Goal: Task Accomplishment & Management: Use online tool/utility

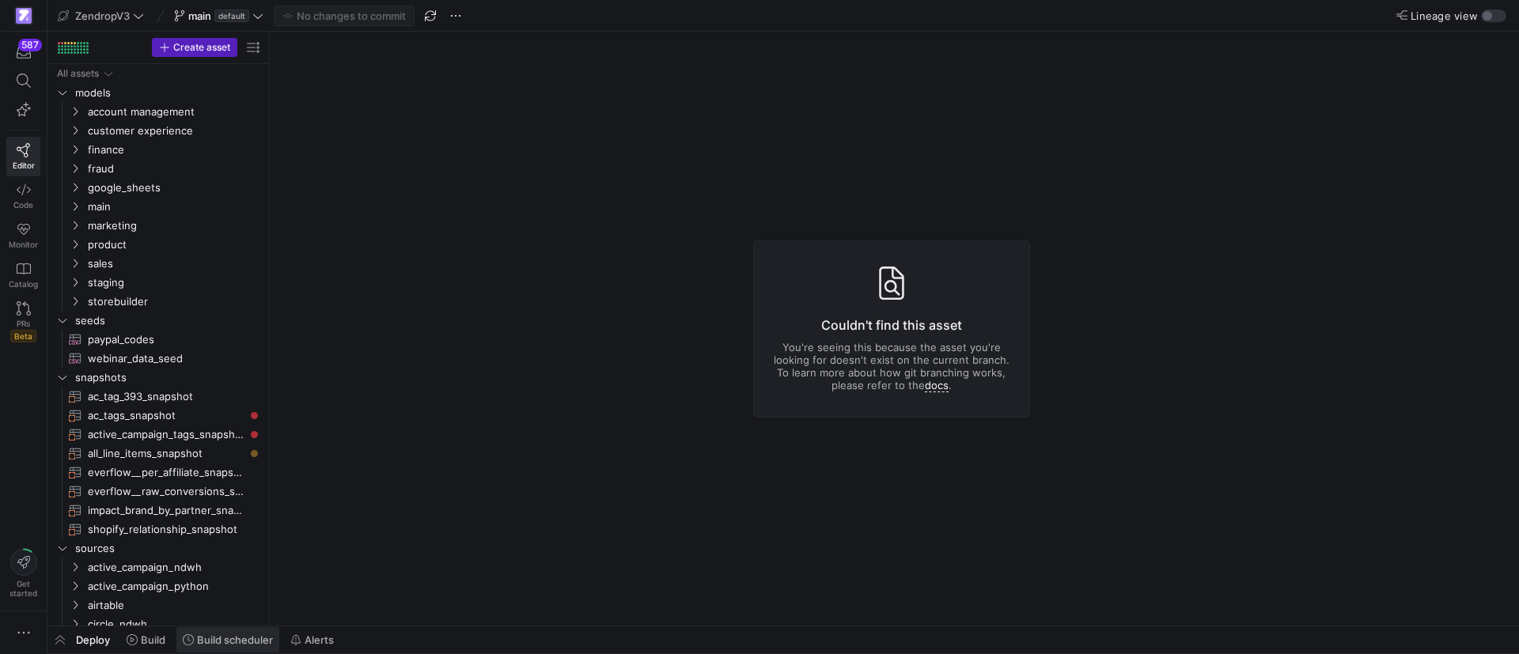
click at [236, 647] on span at bounding box center [227, 639] width 103 height 25
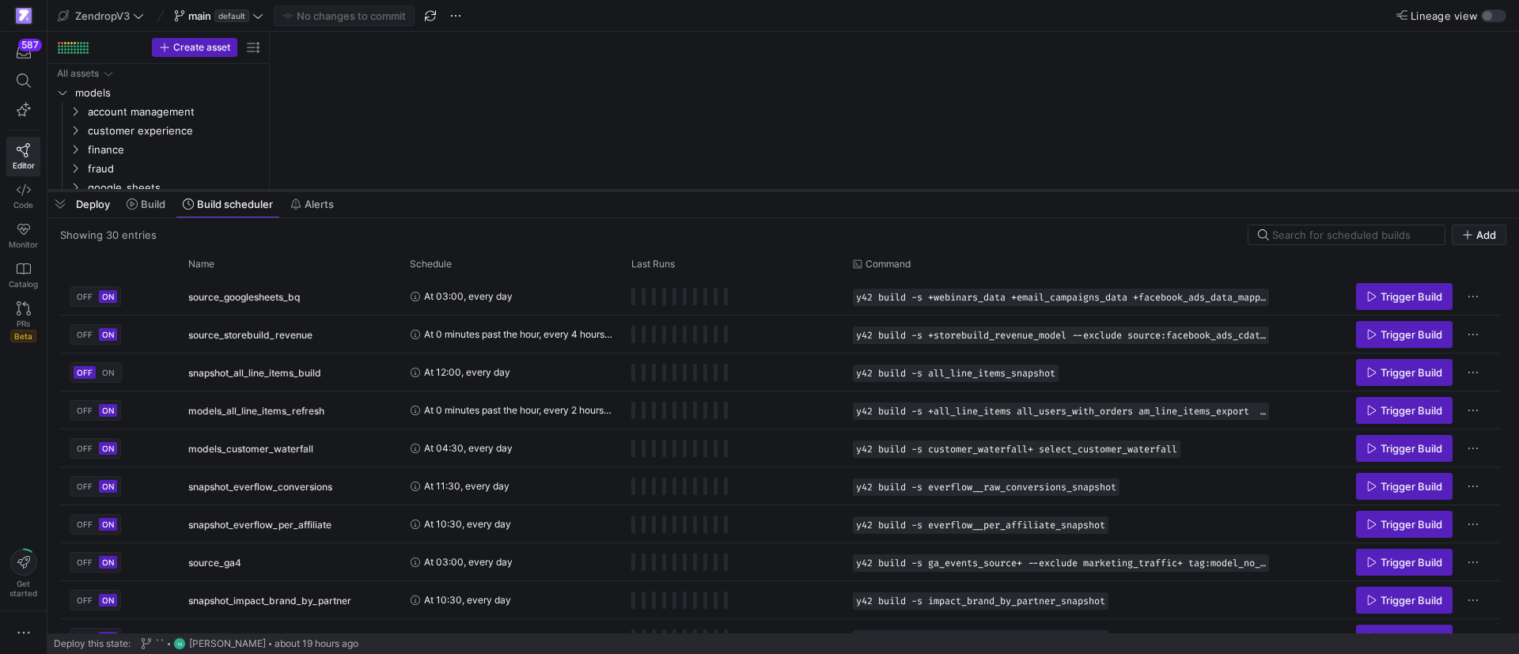
drag, startPoint x: 373, startPoint y: 367, endPoint x: 395, endPoint y: 191, distance: 176.9
click at [395, 191] on div at bounding box center [782, 190] width 1471 height 6
click at [278, 270] on div "Name" at bounding box center [283, 263] width 191 height 17
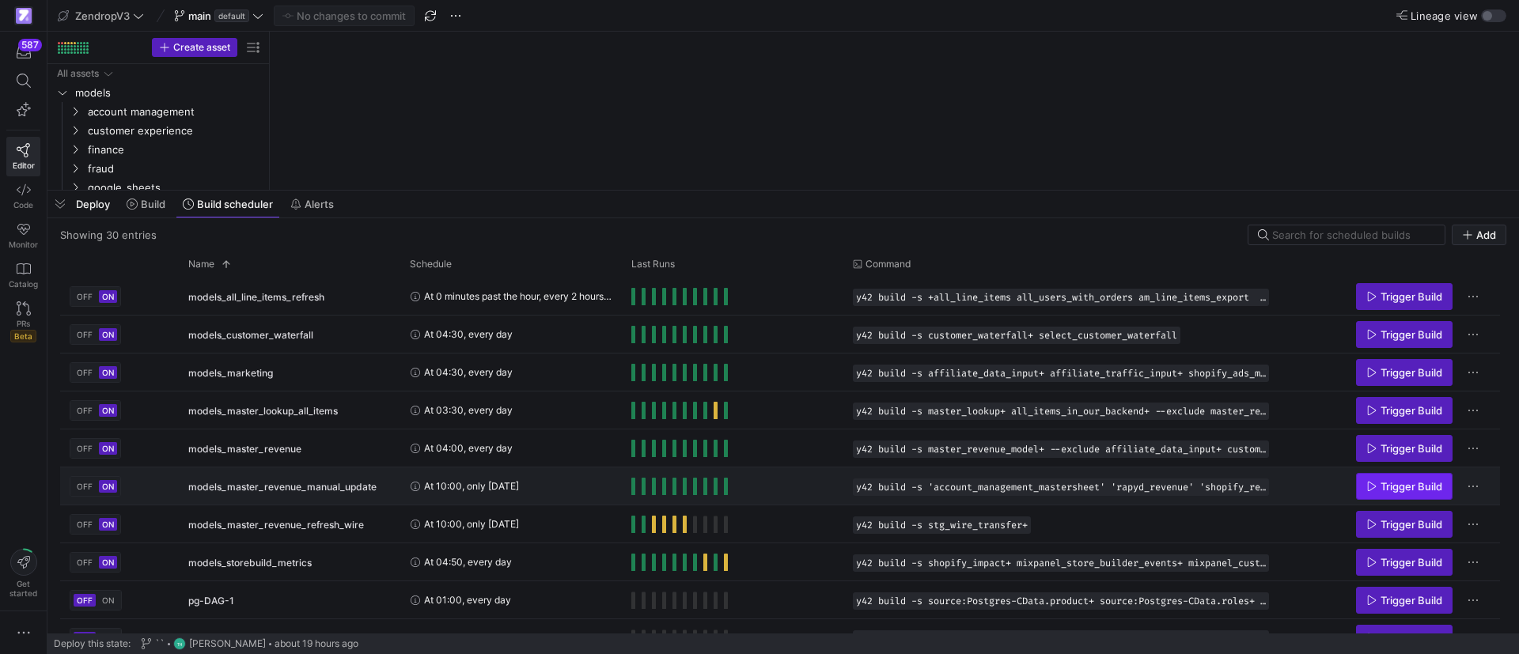
click at [1402, 483] on span "Trigger Build" at bounding box center [1411, 486] width 62 height 13
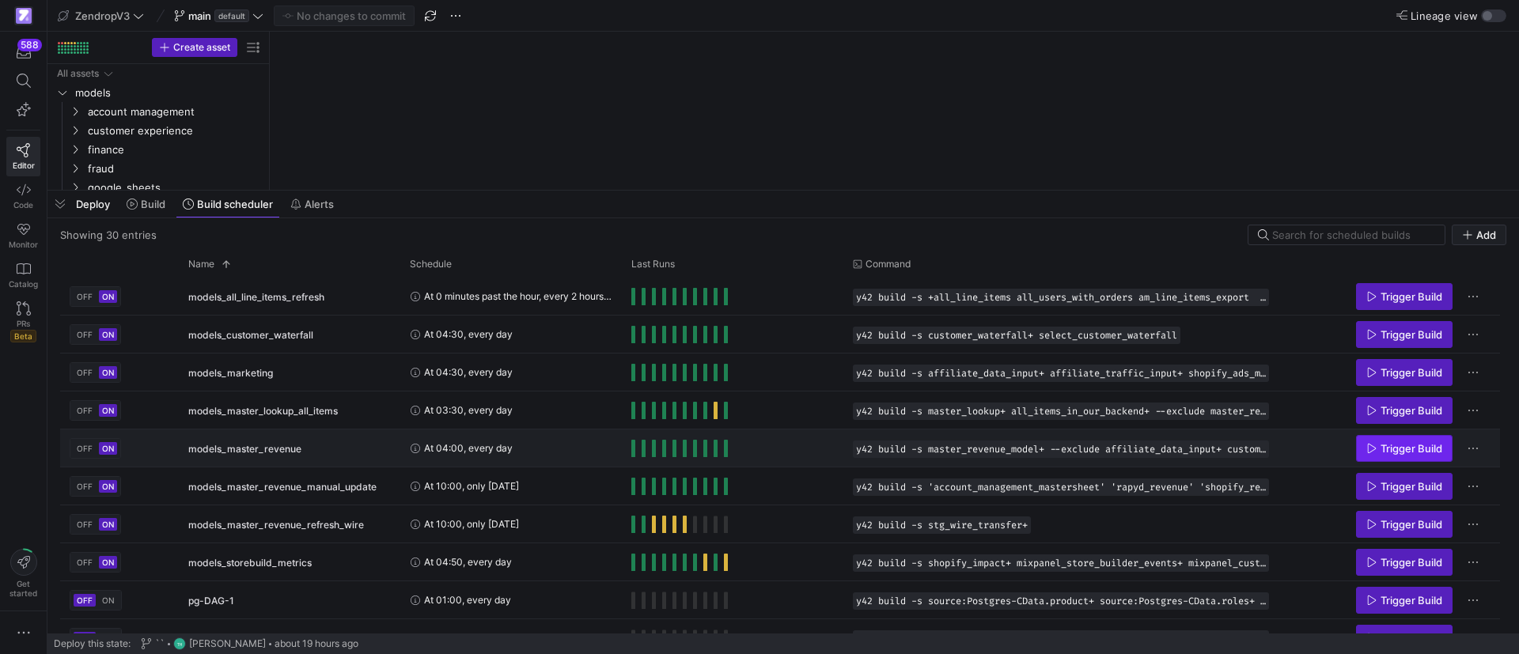
click at [1388, 438] on span "Press SPACE to select this row." at bounding box center [1403, 448] width 95 height 25
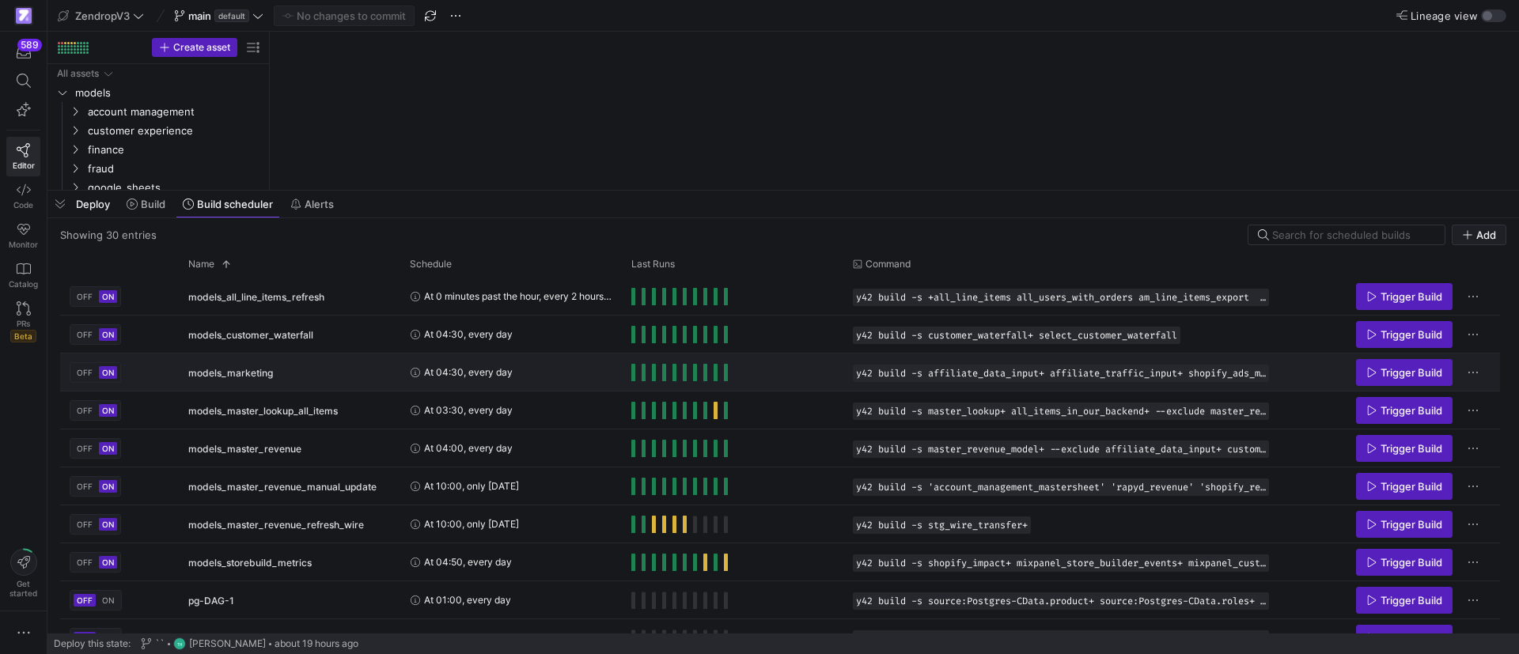
click at [1376, 360] on span "Press SPACE to select this row." at bounding box center [1403, 372] width 95 height 25
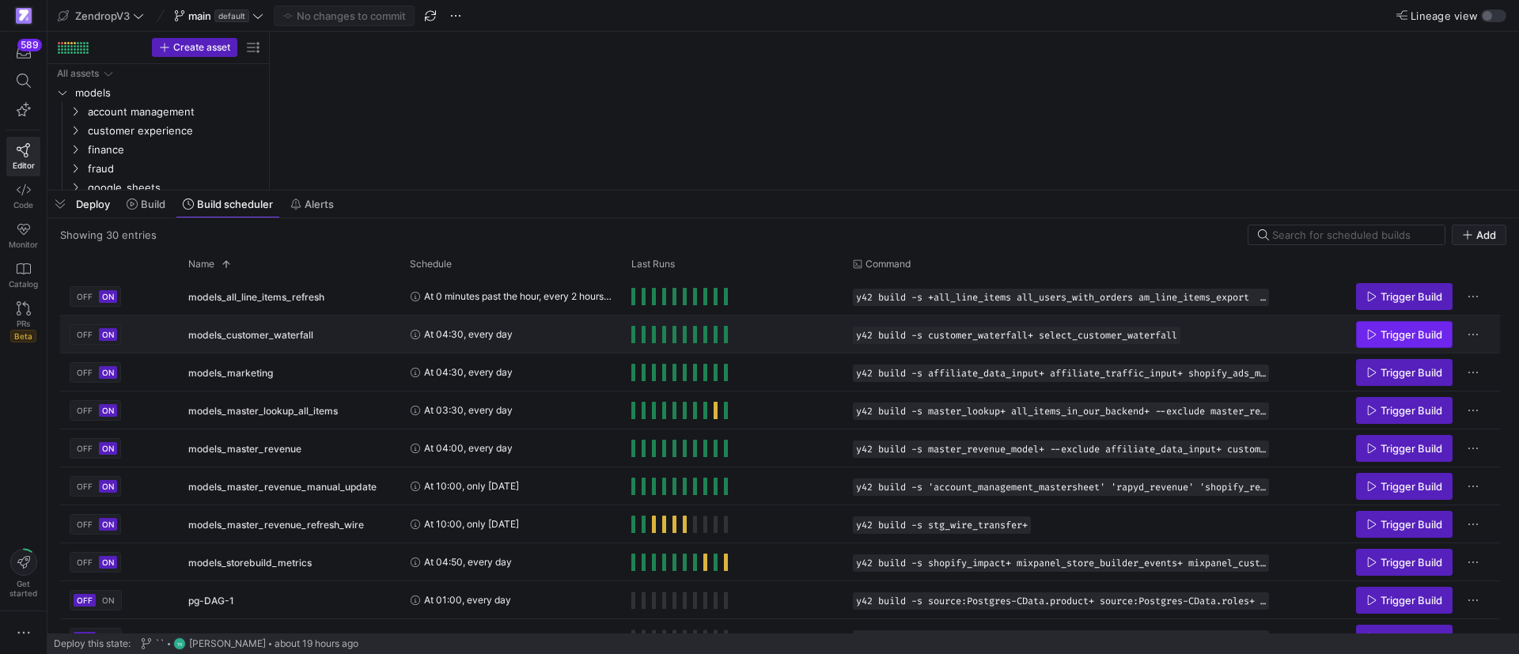
click at [1385, 336] on span "Trigger Build" at bounding box center [1411, 334] width 62 height 13
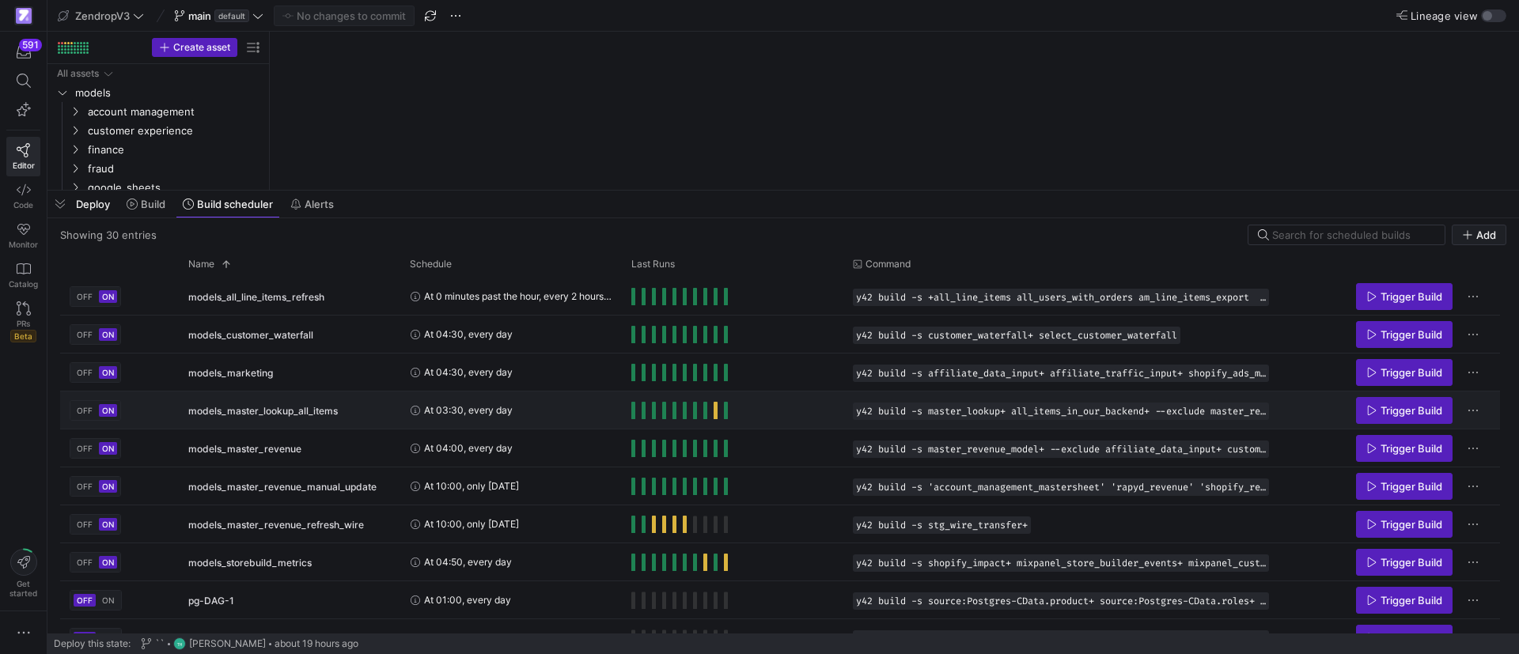
scroll to position [119, 0]
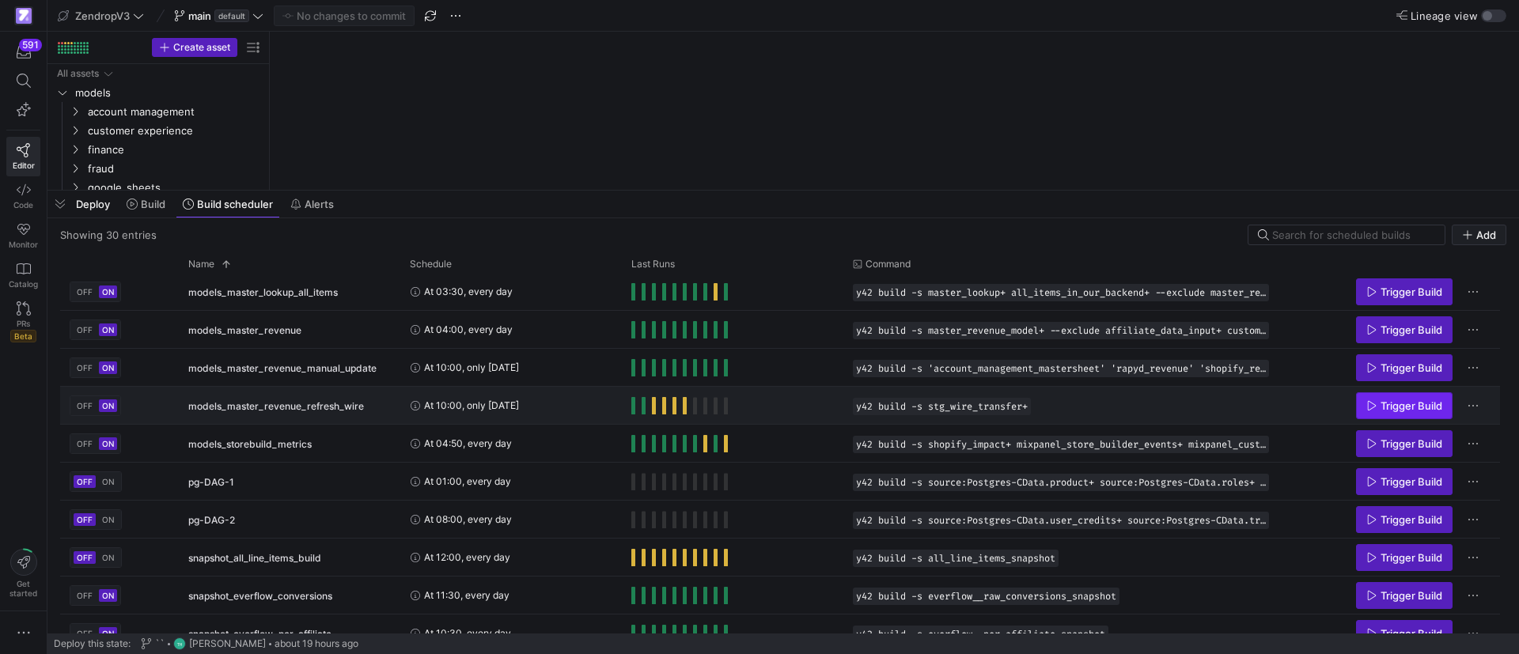
click at [1416, 407] on span "Trigger Build" at bounding box center [1411, 405] width 62 height 13
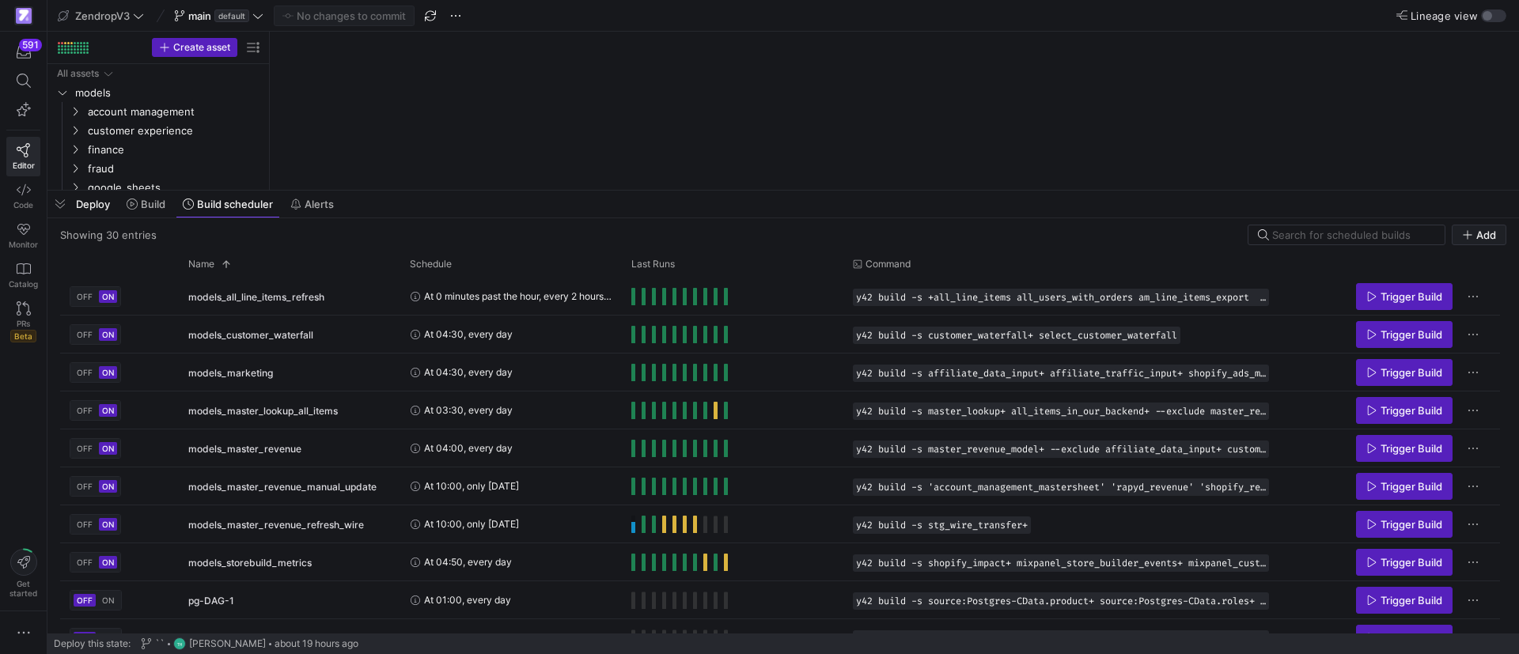
scroll to position [0, 0]
